Goal: Contribute content: Add original content to the website for others to see

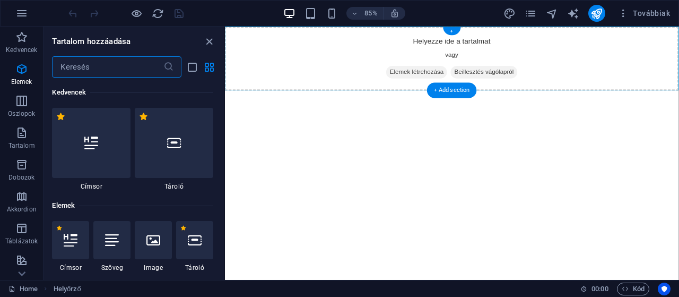
scroll to position [106, 0]
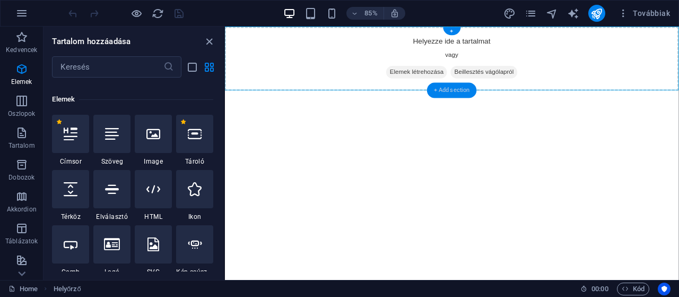
click at [464, 89] on div "+ Add section" at bounding box center [452, 89] width 50 height 15
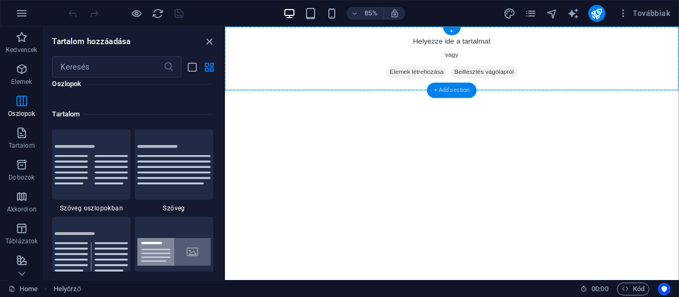
scroll to position [1856, 0]
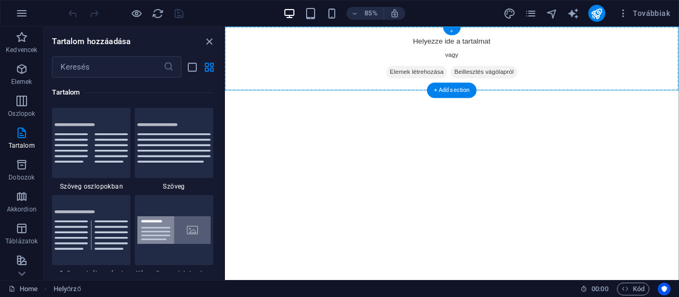
click at [455, 28] on div "+" at bounding box center [452, 31] width 18 height 8
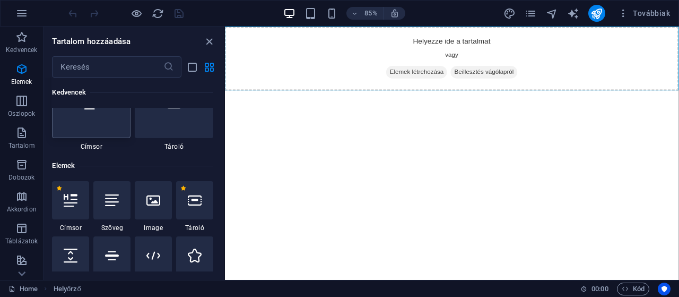
scroll to position [0, 0]
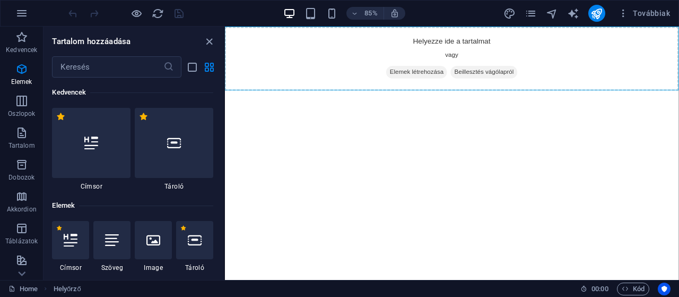
click at [82, 150] on div at bounding box center [91, 143] width 79 height 70
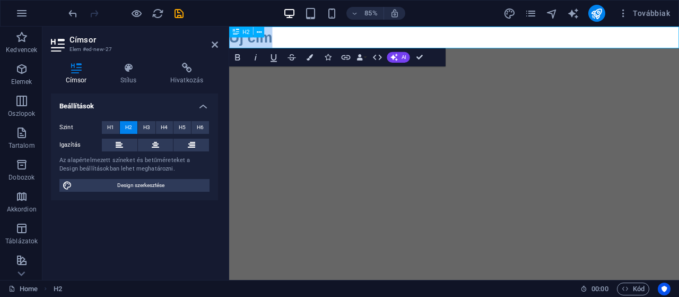
click at [290, 35] on h2 "Új cím" at bounding box center [493, 39] width 529 height 25
click at [415, 41] on h2 "Centi 2001 Kft." at bounding box center [493, 39] width 529 height 25
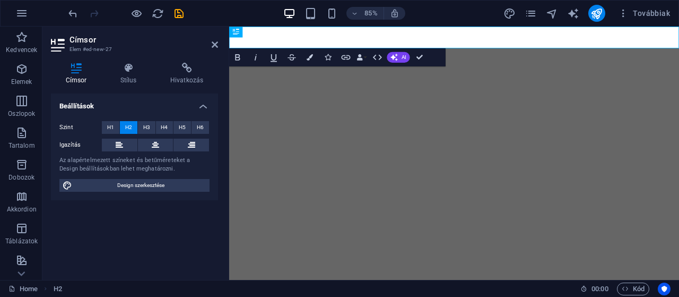
click at [576, 52] on html "Skip to main content ​" at bounding box center [493, 39] width 529 height 25
